Goal: Task Accomplishment & Management: Manage account settings

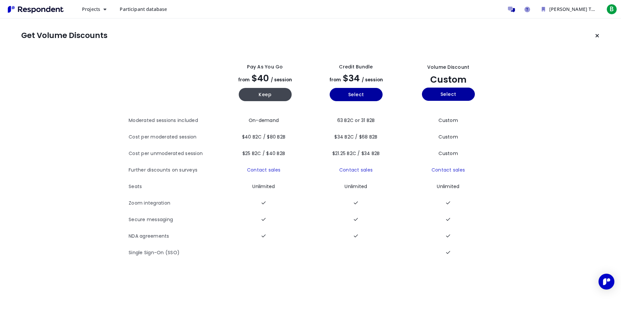
click at [134, 13] on link "Participant database" at bounding box center [143, 9] width 58 height 12
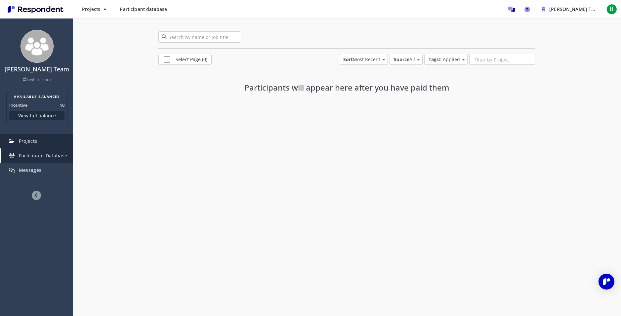
click at [59, 146] on link "Projects" at bounding box center [37, 141] width 72 height 15
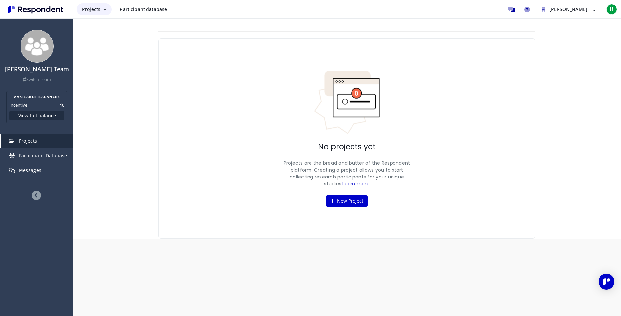
click at [106, 9] on icon "Main navigation" at bounding box center [105, 9] width 3 height 5
click at [104, 11] on md-backdrop at bounding box center [310, 158] width 621 height 316
click at [64, 10] on img "Main navigation" at bounding box center [35, 9] width 61 height 11
click at [43, 14] on img "Main navigation" at bounding box center [35, 9] width 61 height 11
click at [43, 152] on link "Participant Database" at bounding box center [37, 156] width 72 height 15
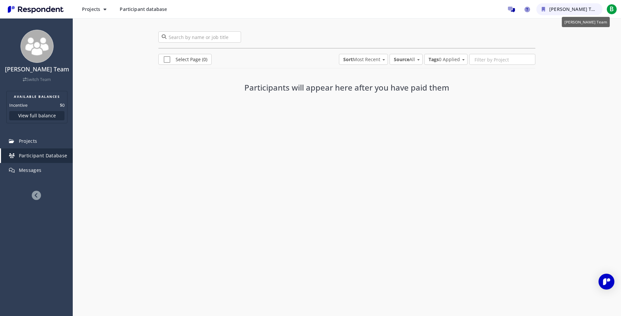
click at [572, 6] on span "[PERSON_NAME] Team" at bounding box center [576, 9] width 52 height 6
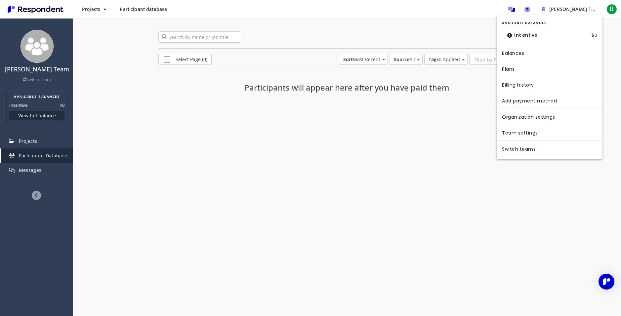
click at [541, 34] on dt "Incentive" at bounding box center [522, 35] width 41 height 14
click at [517, 55] on link "Balances" at bounding box center [550, 53] width 106 height 16
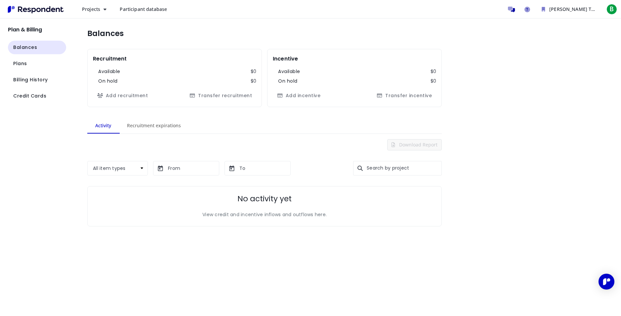
click at [137, 9] on span "Participant database" at bounding box center [143, 9] width 47 height 6
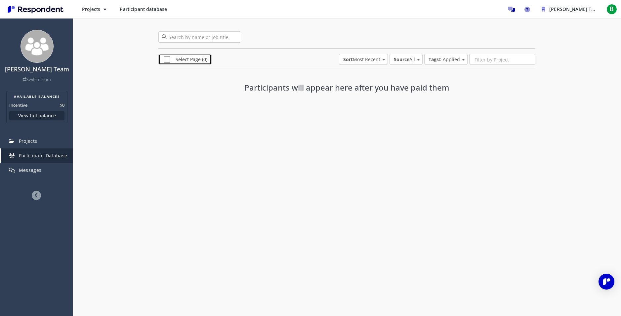
click at [169, 58] on span "Select Page (0)" at bounding box center [186, 60] width 44 height 8
click at [167, 59] on span "Select Page (0)" at bounding box center [184, 60] width 40 height 8
checkbox input "false"
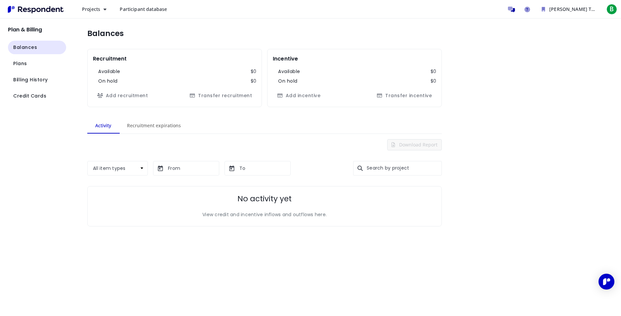
drag, startPoint x: 41, startPoint y: 8, endPoint x: 40, endPoint y: 13, distance: 4.7
click at [41, 8] on img "Main navigation" at bounding box center [35, 9] width 61 height 11
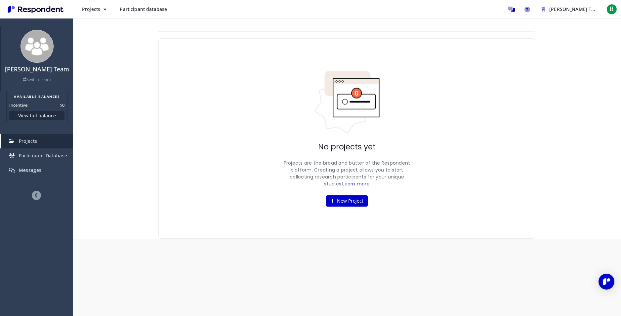
click at [39, 80] on link "Switch Team" at bounding box center [37, 80] width 28 height 6
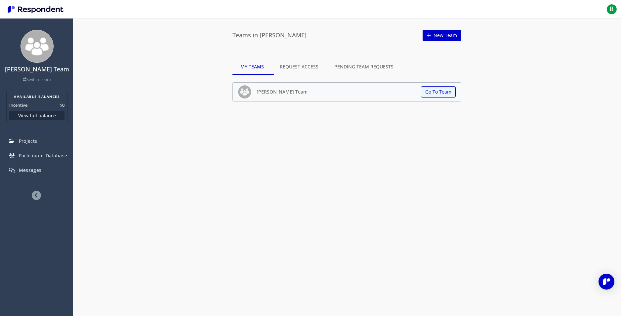
click at [304, 68] on md-tab-item "Request Access" at bounding box center [299, 67] width 55 height 16
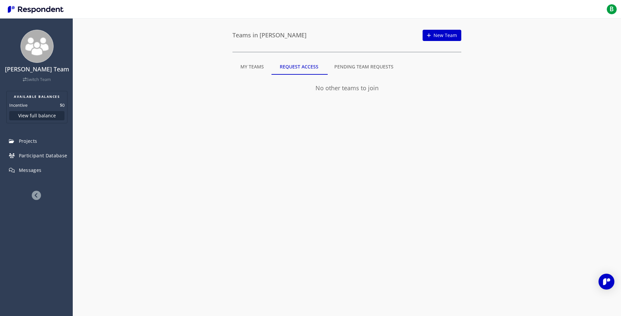
click at [346, 68] on md-tab-item "Pending Team Requests" at bounding box center [364, 67] width 75 height 16
click at [434, 33] on link "New Team" at bounding box center [442, 35] width 39 height 11
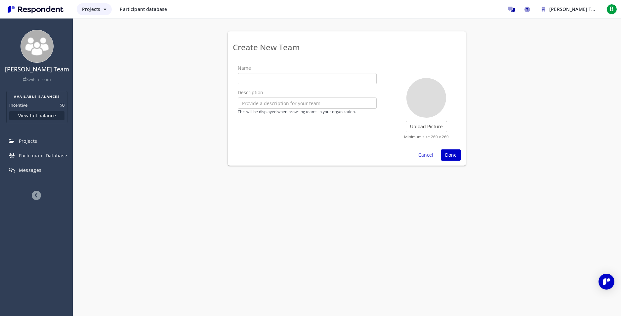
click at [90, 8] on span "Projects" at bounding box center [91, 9] width 18 height 6
click at [139, 8] on md-backdrop at bounding box center [310, 158] width 621 height 316
click at [148, 10] on span "Participant database" at bounding box center [143, 9] width 47 height 6
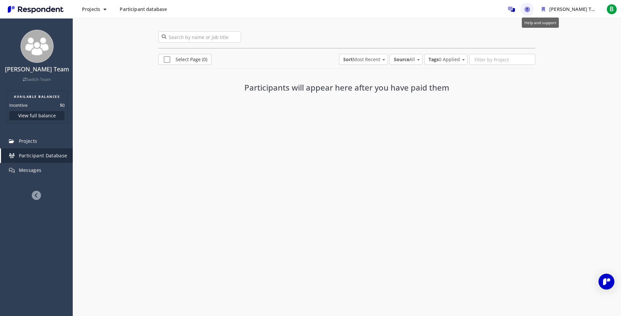
click at [530, 9] on icon "Help and support" at bounding box center [528, 10] width 6 height 6
click at [555, 8] on button "[PERSON_NAME] Team" at bounding box center [570, 9] width 66 height 12
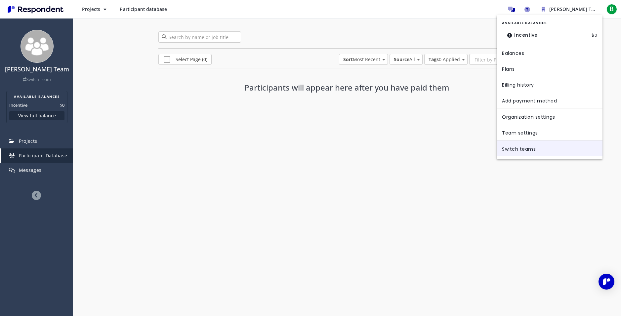
click at [521, 149] on link "Switch teams" at bounding box center [550, 149] width 106 height 16
